Goal: Navigation & Orientation: Find specific page/section

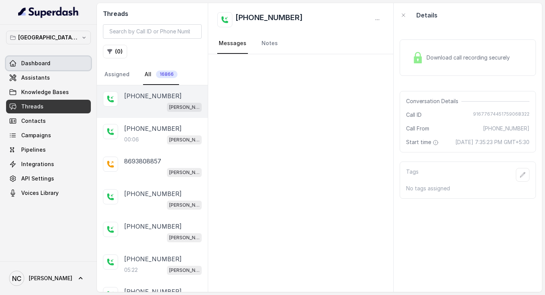
click at [48, 64] on span "Dashboard" at bounding box center [35, 63] width 29 height 8
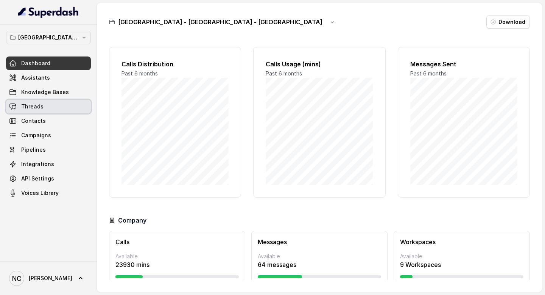
click at [43, 108] on link "Threads" at bounding box center [48, 107] width 85 height 14
